Goal: Check status: Check status

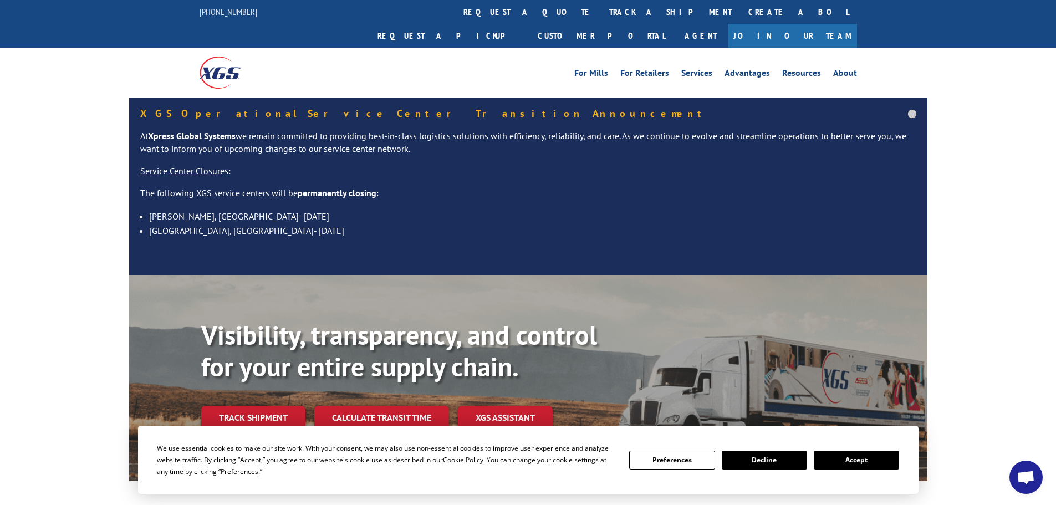
click at [852, 455] on button "Accept" at bounding box center [856, 460] width 85 height 19
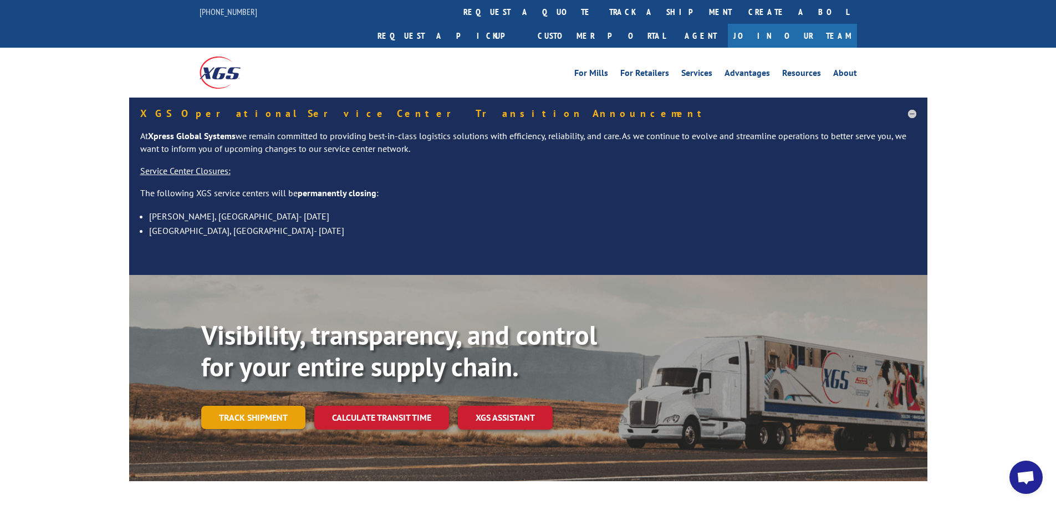
click at [269, 406] on link "Track shipment" at bounding box center [253, 417] width 104 height 23
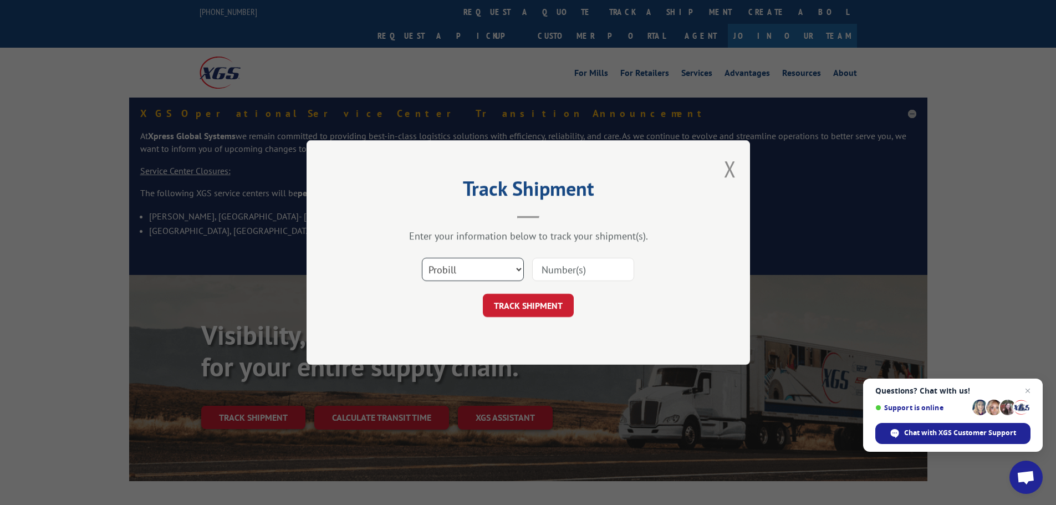
click at [436, 271] on select "Select category... Probill BOL PO" at bounding box center [473, 269] width 102 height 23
select select "po"
click at [422, 258] on select "Select category... Probill BOL PO" at bounding box center [473, 269] width 102 height 23
click at [570, 273] on input at bounding box center [583, 269] width 102 height 23
paste input "04522951"
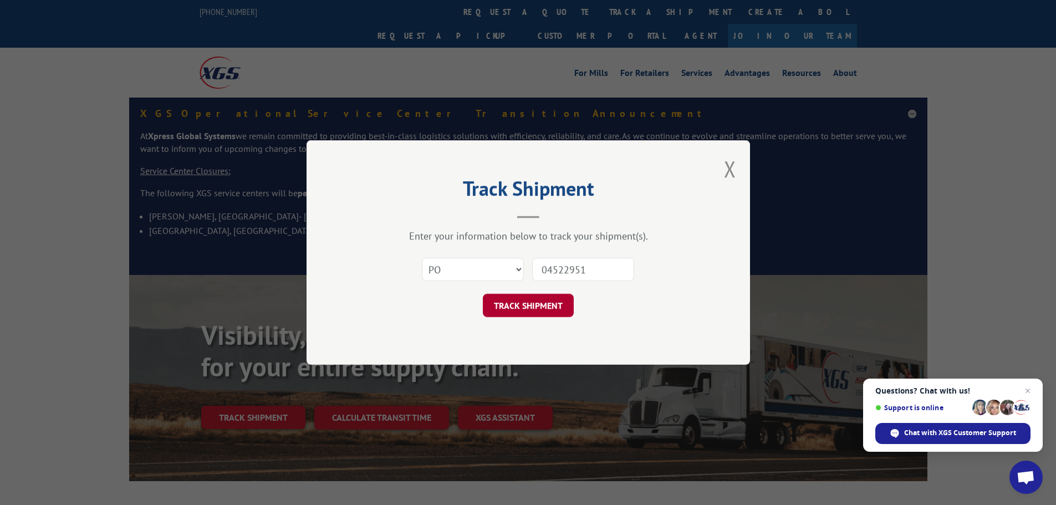
type input "04522951"
click at [528, 299] on button "TRACK SHIPMENT" at bounding box center [528, 305] width 91 height 23
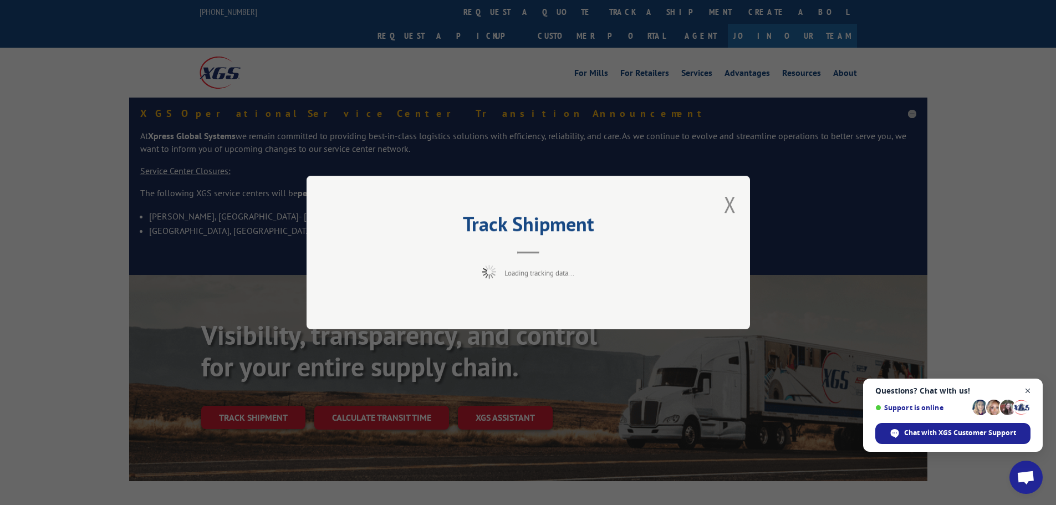
click at [1029, 389] on span "Open chat" at bounding box center [1028, 391] width 14 height 14
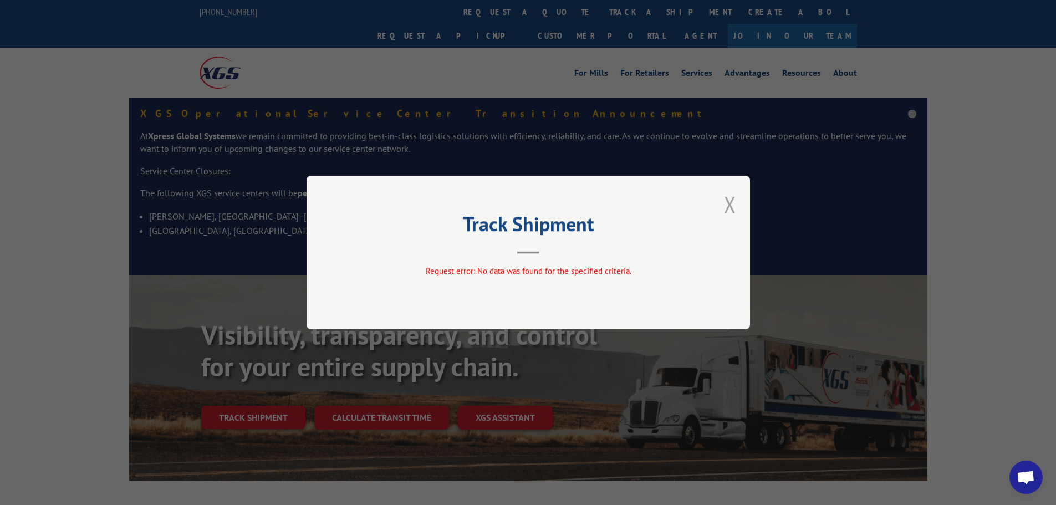
click at [730, 212] on button "Close modal" at bounding box center [730, 204] width 12 height 29
